Goal: Transaction & Acquisition: Subscribe to service/newsletter

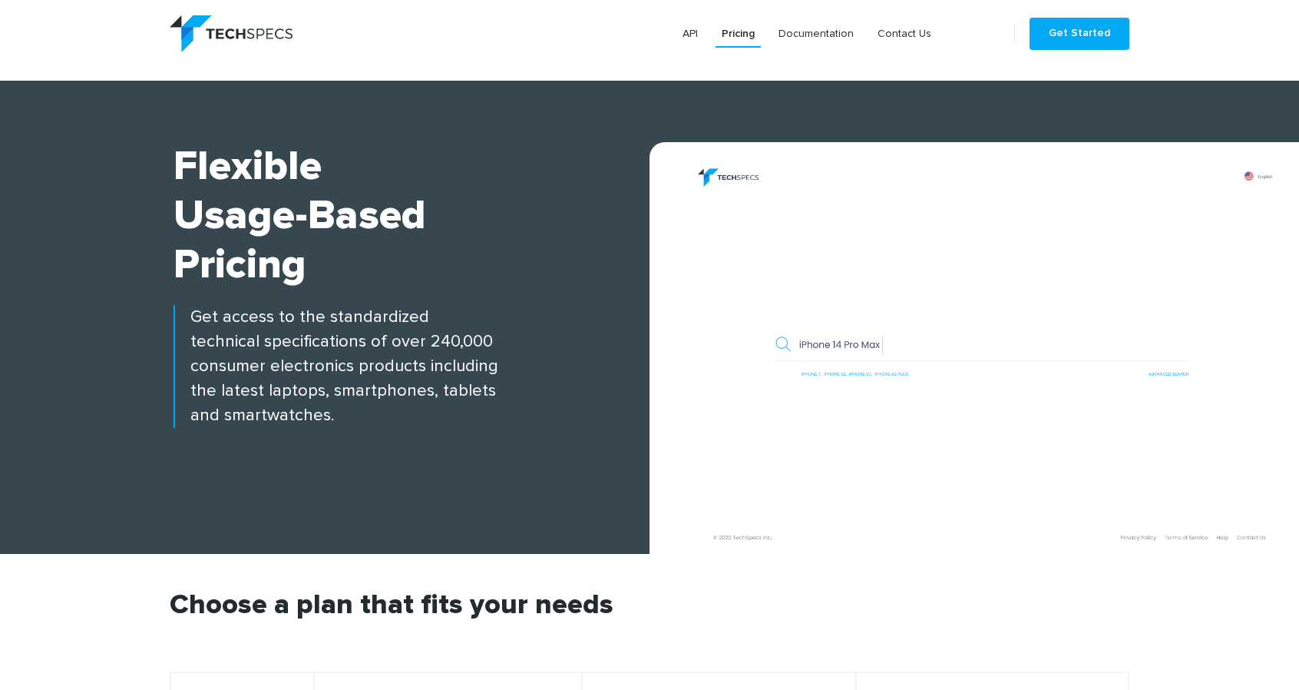
click at [877, 356] on img at bounding box center [982, 355] width 634 height 396
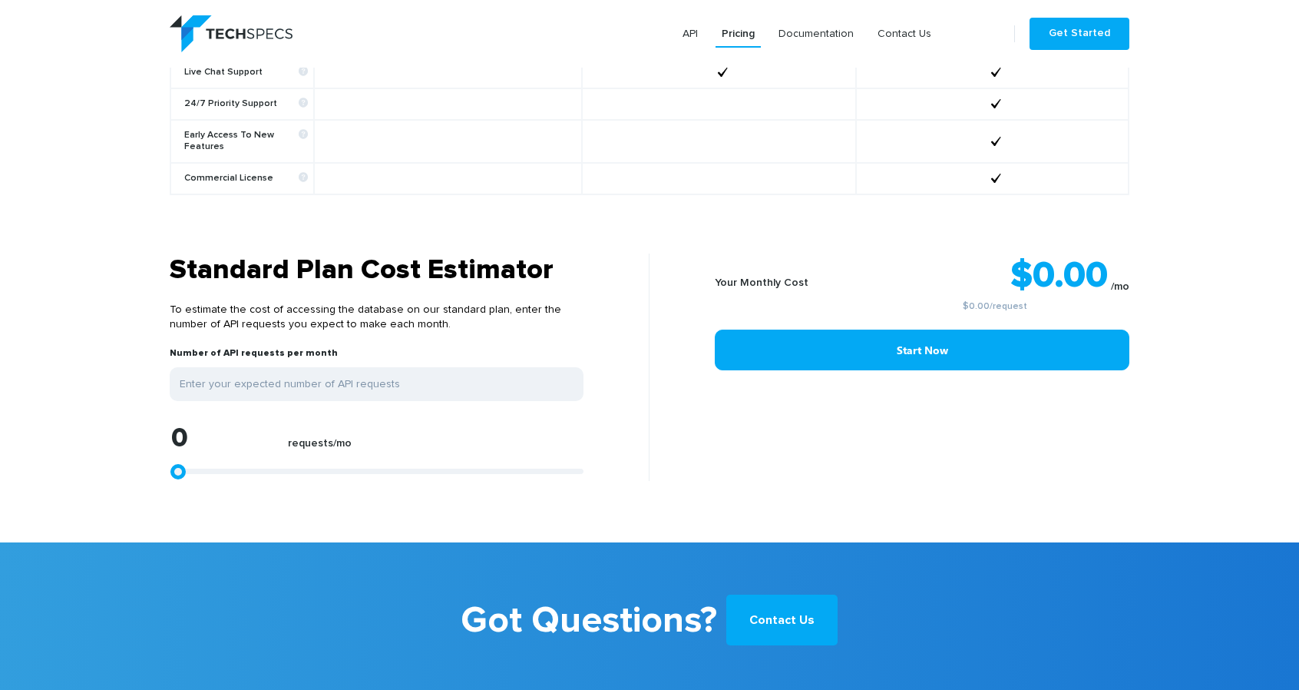
scroll to position [1179, 0]
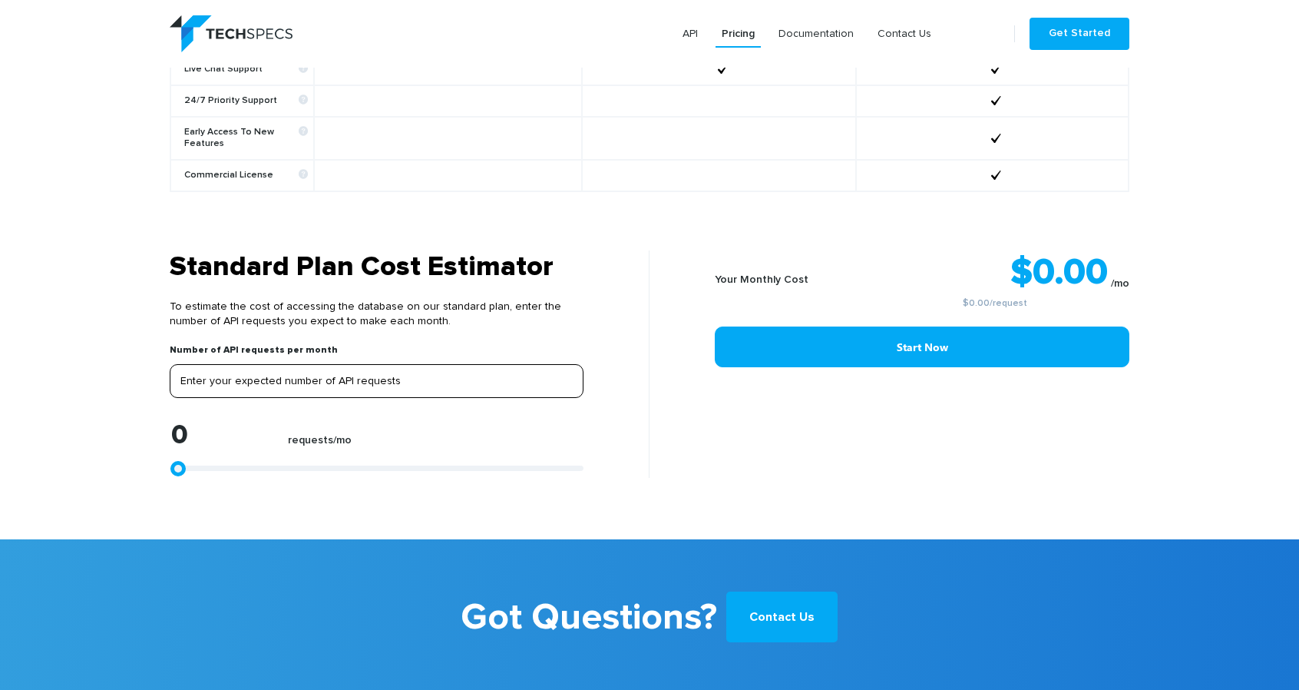
click at [366, 368] on input "tel" at bounding box center [377, 381] width 414 height 34
click at [77, 346] on section "Standard Plan Cost Estimator To estimate the cost of accessing the database on …" at bounding box center [649, 394] width 1299 height 289
click at [81, 349] on section "Standard Plan Cost Estimator To estimate the cost of accessing the database on …" at bounding box center [649, 394] width 1299 height 289
click at [274, 374] on input "tel" at bounding box center [377, 381] width 414 height 34
type input "1"
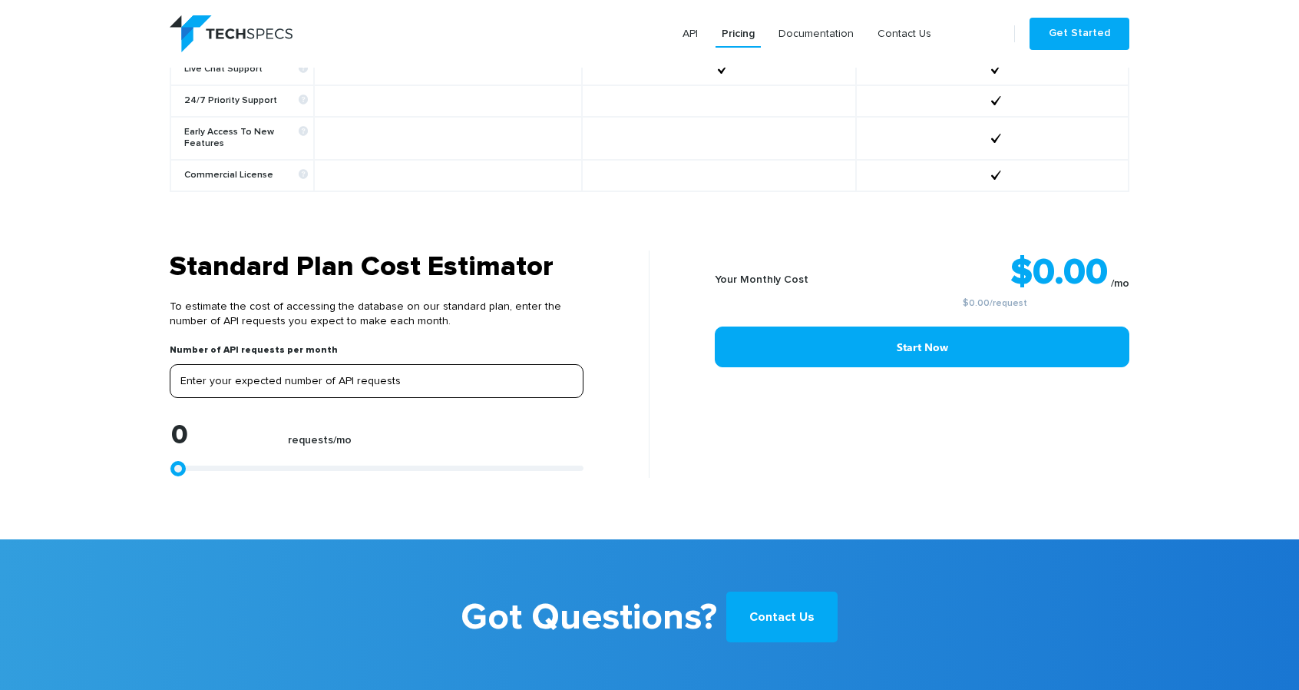
type input "1"
type input "10"
type input "100"
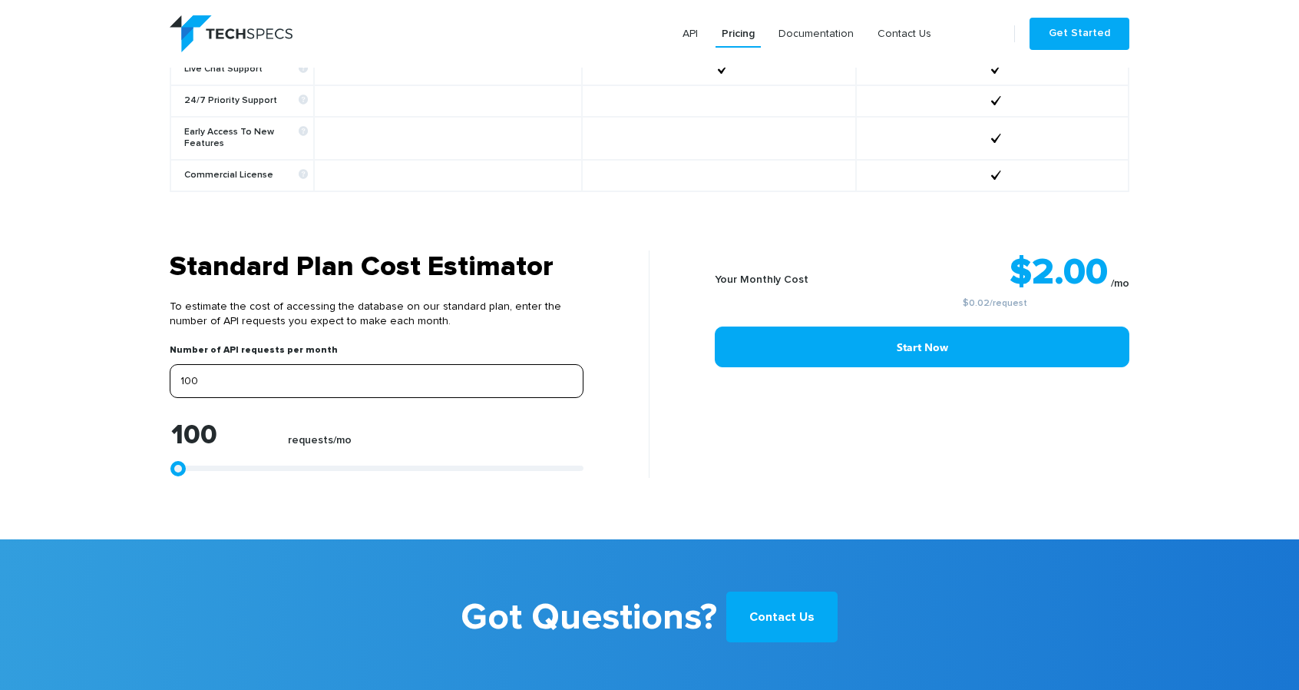
type input "1000"
type input "100"
type input "1000"
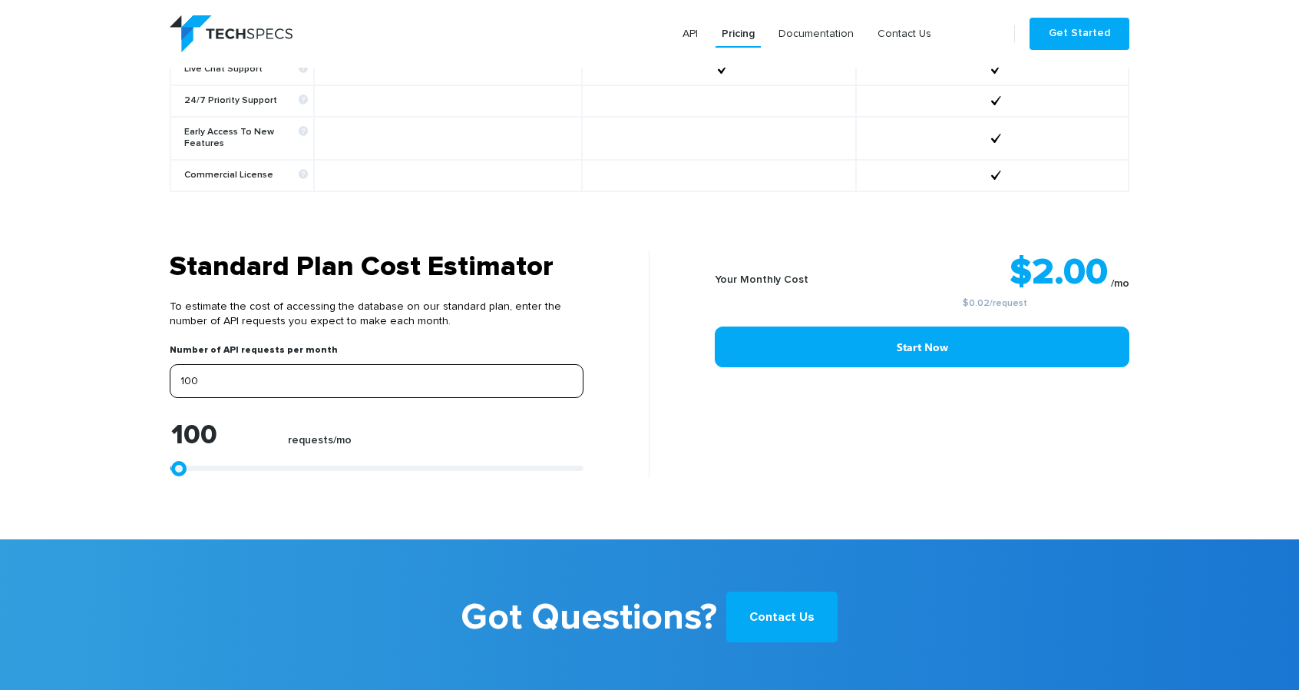
type input "1000"
click at [1241, 412] on section "Standard Plan Cost Estimator To estimate the cost of accessing the database on …" at bounding box center [649, 394] width 1299 height 289
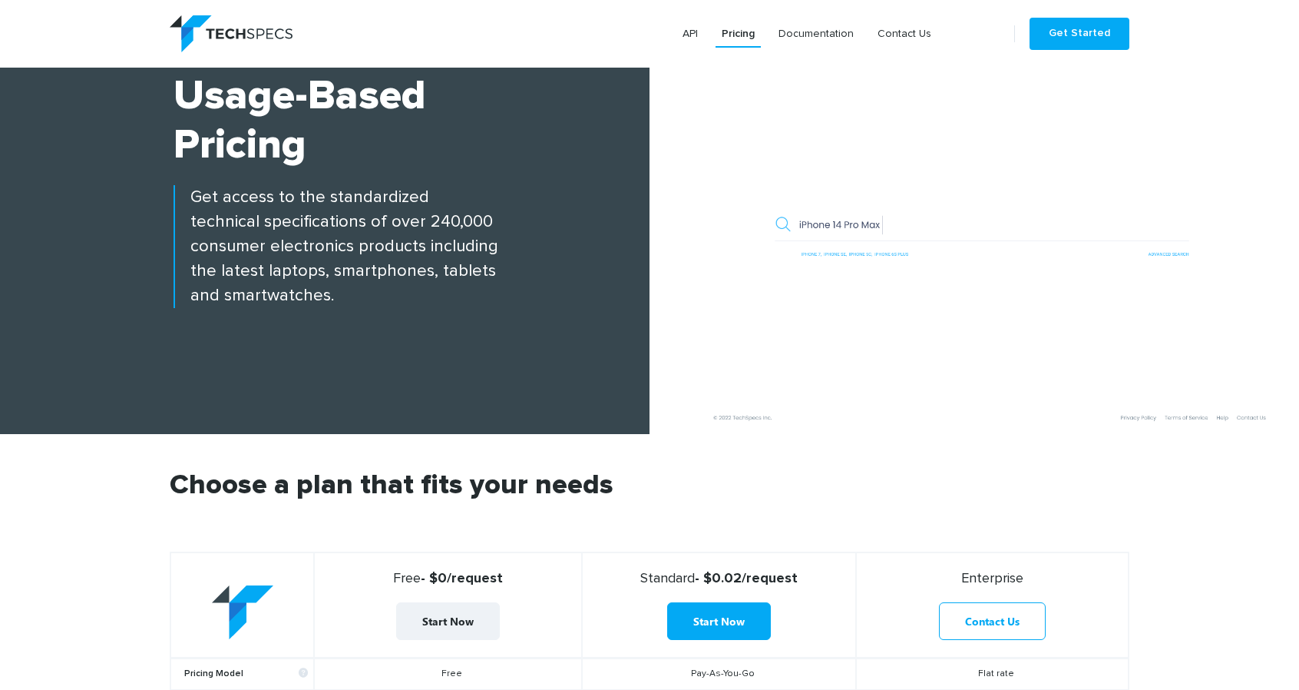
scroll to position [0, 0]
